Goal: Task Accomplishment & Management: Use online tool/utility

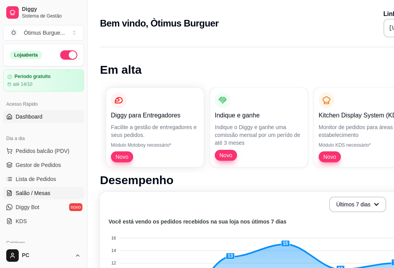
click at [34, 191] on span "Salão / Mesas" at bounding box center [33, 194] width 35 height 8
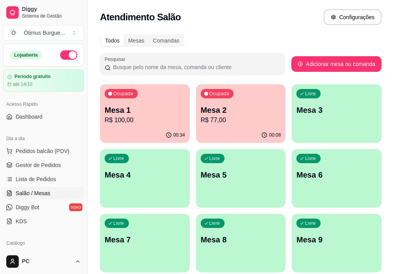
click at [132, 120] on p "R$ 100,00" at bounding box center [145, 120] width 81 height 9
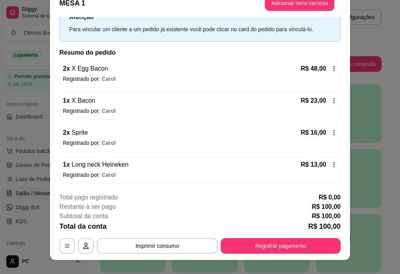
scroll to position [23, 0]
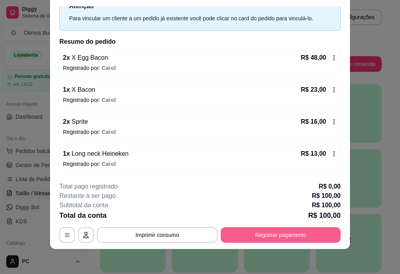
click at [289, 231] on button "Registrar pagamento" at bounding box center [281, 235] width 120 height 16
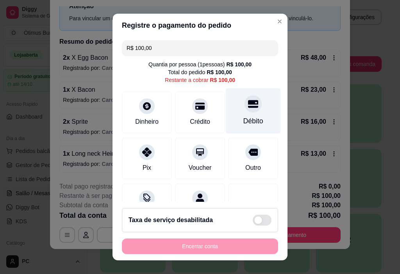
click at [232, 115] on div "Débito" at bounding box center [253, 111] width 55 height 46
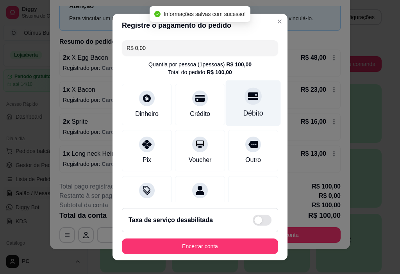
type input "R$ 0,00"
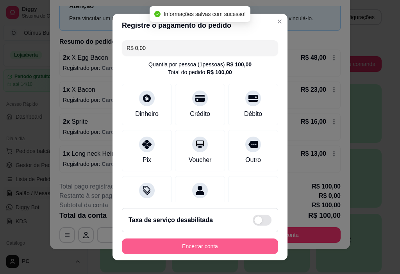
click at [193, 248] on button "Encerrar conta" at bounding box center [200, 247] width 156 height 16
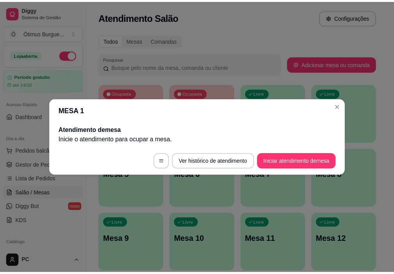
scroll to position [0, 0]
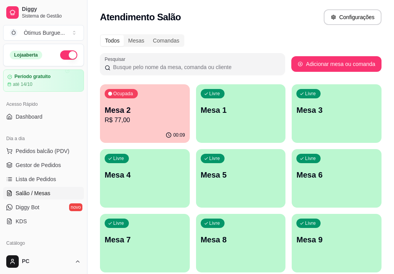
click at [115, 94] on p "Ocupada" at bounding box center [123, 94] width 20 height 6
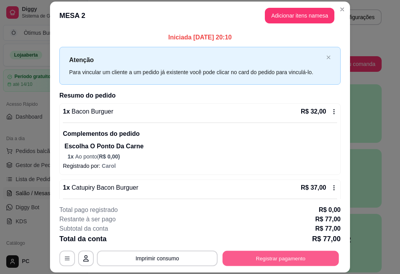
click at [265, 255] on button "Registrar pagamento" at bounding box center [281, 258] width 116 height 15
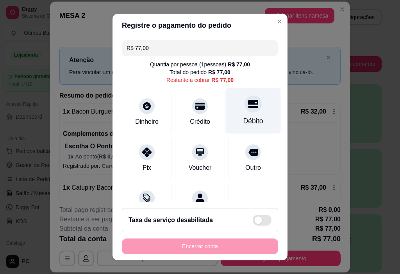
click at [245, 110] on div at bounding box center [253, 104] width 17 height 17
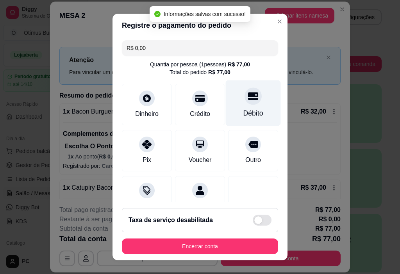
type input "R$ 0,00"
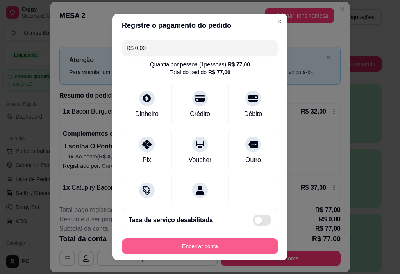
click at [203, 245] on button "Encerrar conta" at bounding box center [200, 247] width 156 height 16
